Goal: Information Seeking & Learning: Learn about a topic

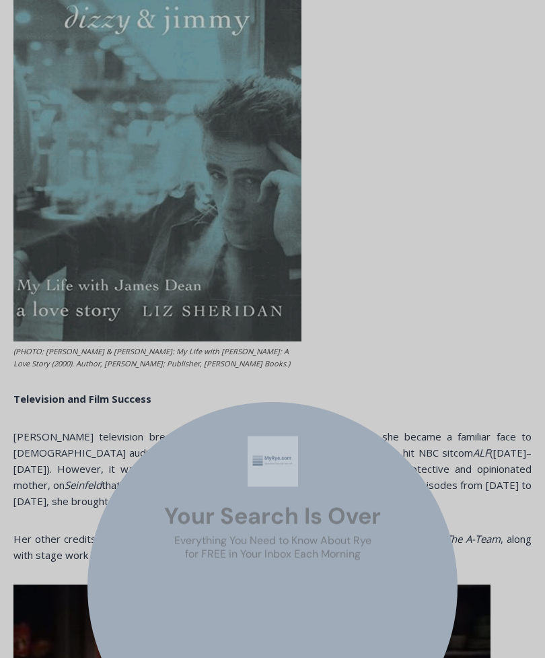
click at [382, 442] on button "Close" at bounding box center [373, 432] width 19 height 19
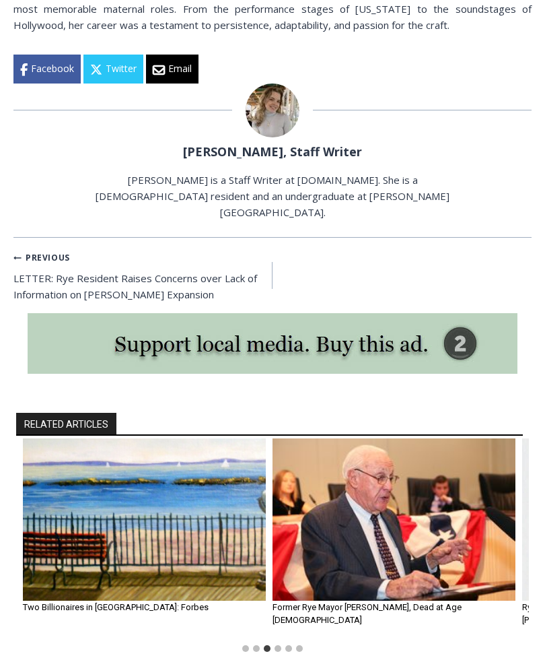
click at [172, 438] on img "3 of 6" at bounding box center [144, 519] width 243 height 162
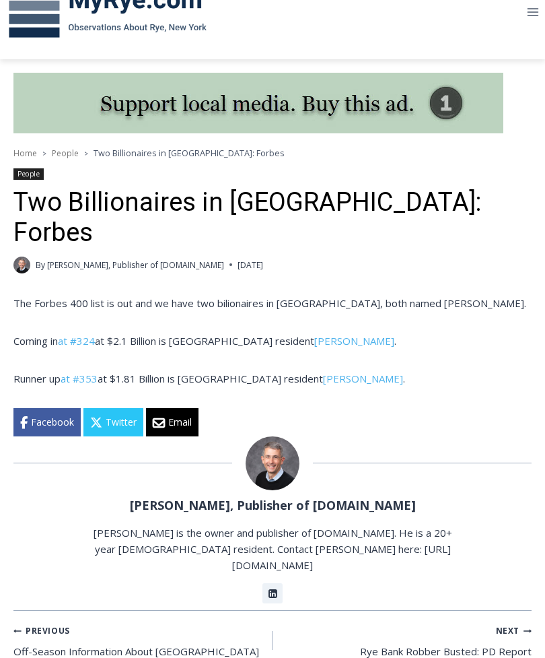
click at [170, 333] on p "Coming in at #324 at $2.1 Billion is Island Drive resident David Gottesman ." at bounding box center [272, 341] width 518 height 16
click at [325, 335] on link "David Gottesman" at bounding box center [354, 341] width 80 height 13
click at [329, 372] on link "David Einhorn" at bounding box center [363, 378] width 80 height 13
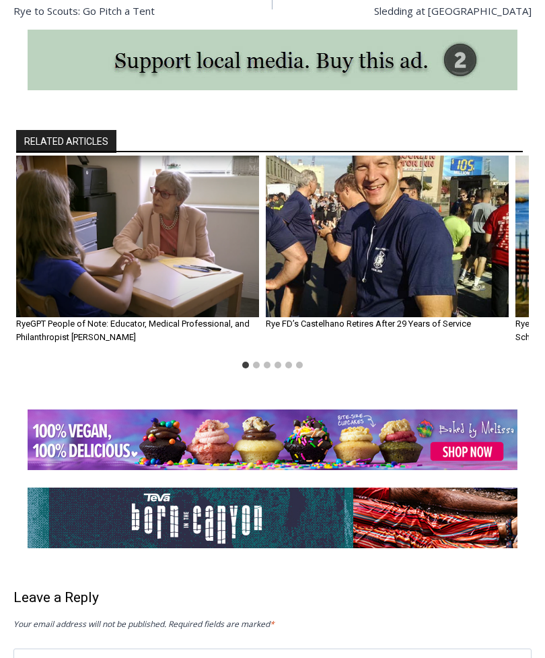
scroll to position [1103, 0]
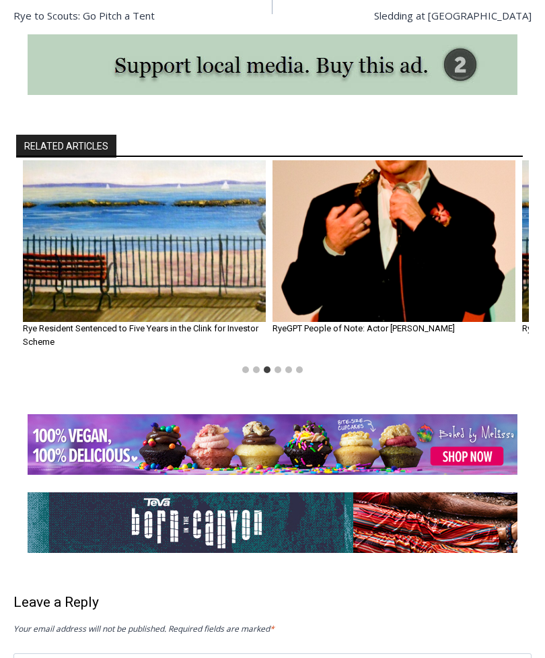
click at [145, 277] on img "3 of 6" at bounding box center [144, 241] width 243 height 162
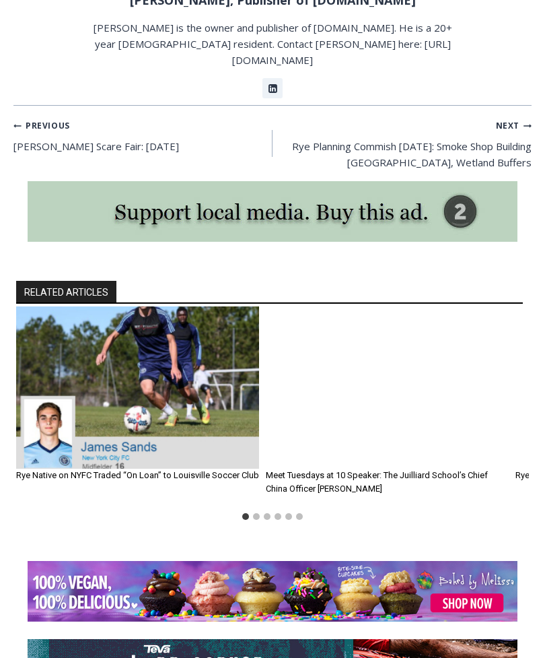
scroll to position [1138, 0]
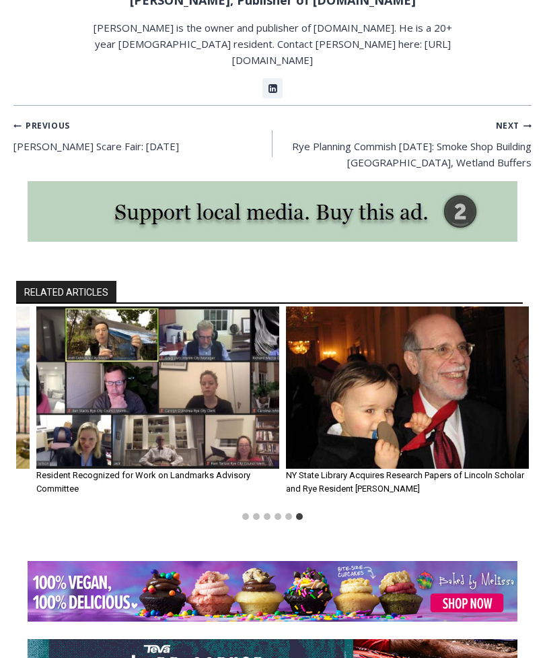
click at [405, 398] on img "6 of 6" at bounding box center [407, 387] width 243 height 162
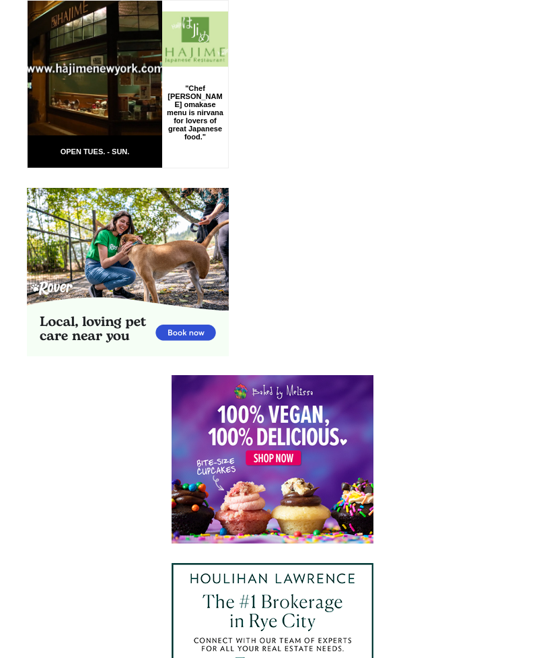
scroll to position [2902, 0]
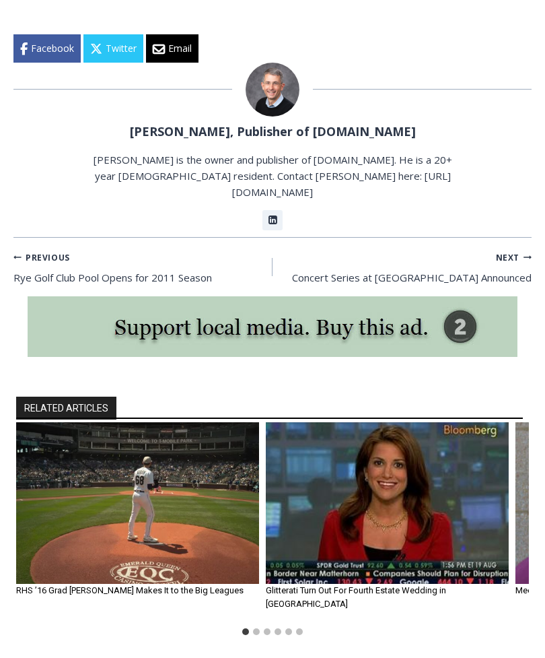
scroll to position [1007, 0]
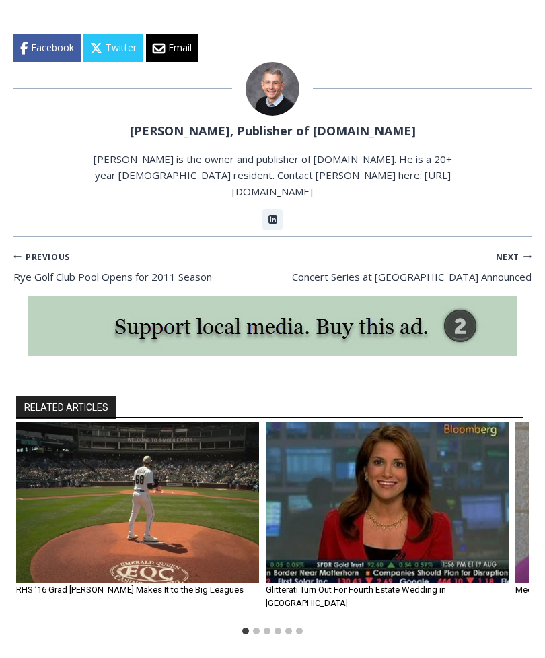
click at [417, 484] on img "2 of 6" at bounding box center [387, 502] width 243 height 162
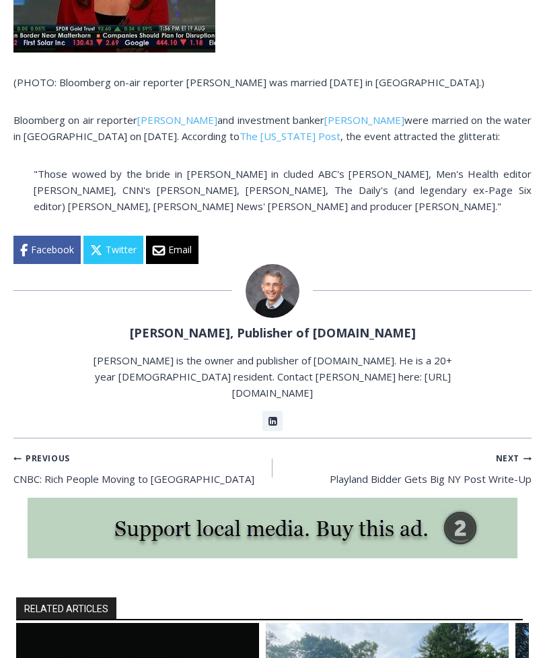
scroll to position [607, 0]
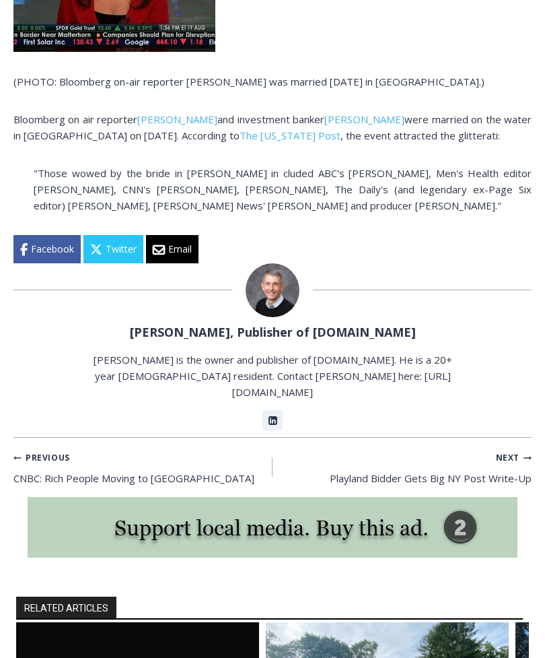
click at [139, 451] on link "Previous Previous CNBC: Rich People Moving to [GEOGRAPHIC_DATA]" at bounding box center [142, 467] width 259 height 38
